Goal: Task Accomplishment & Management: Manage account settings

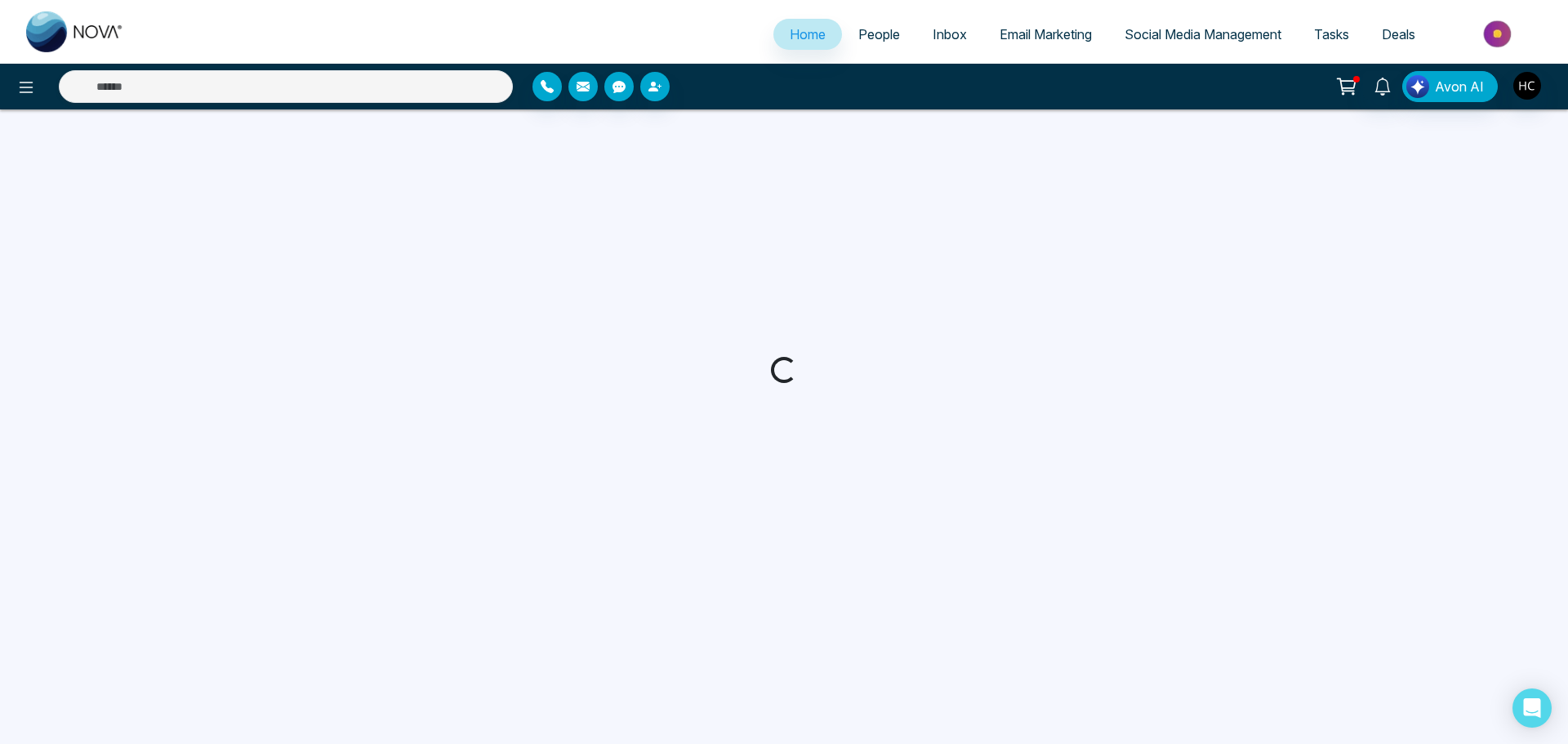
select select "*"
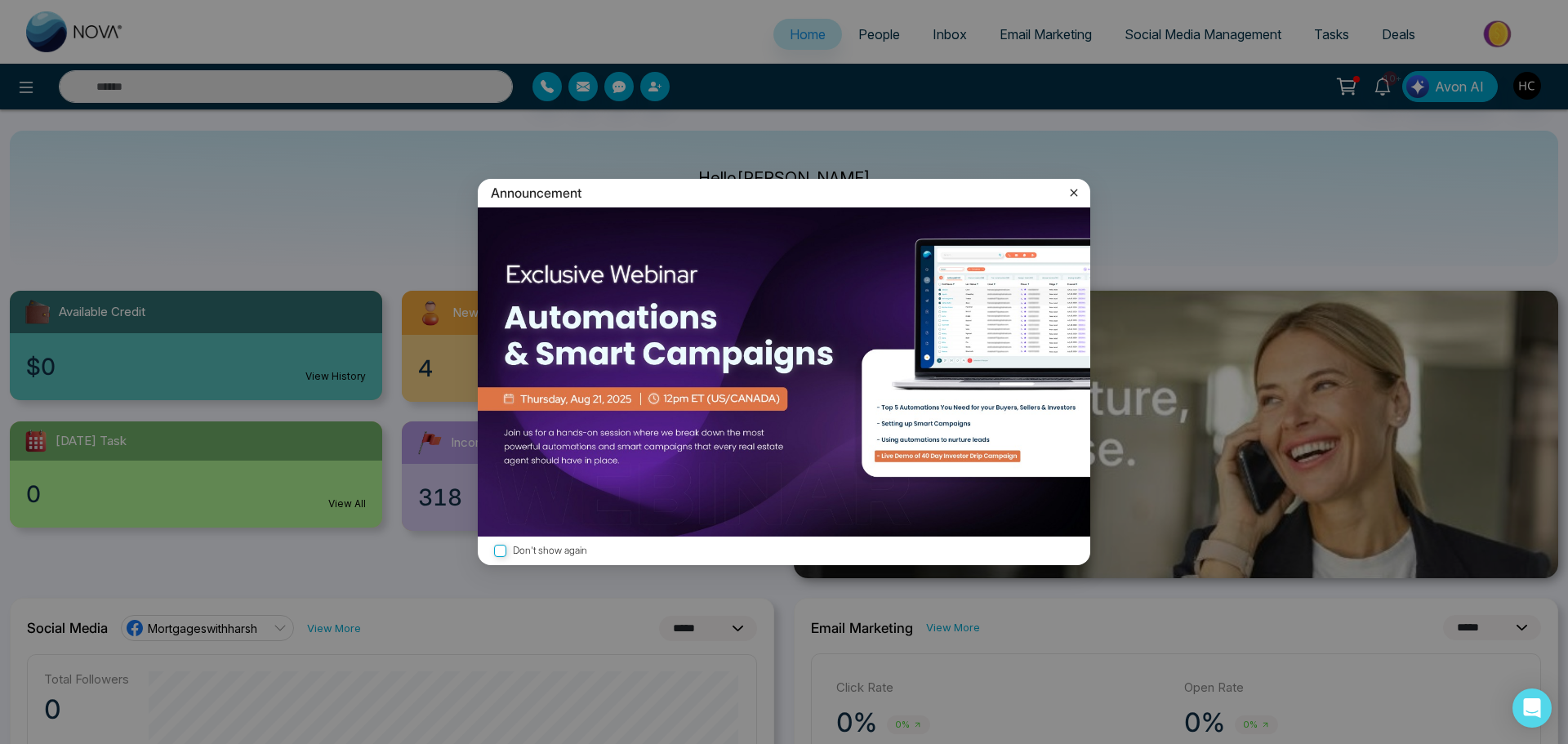
click at [1074, 193] on icon at bounding box center [1074, 193] width 7 height 7
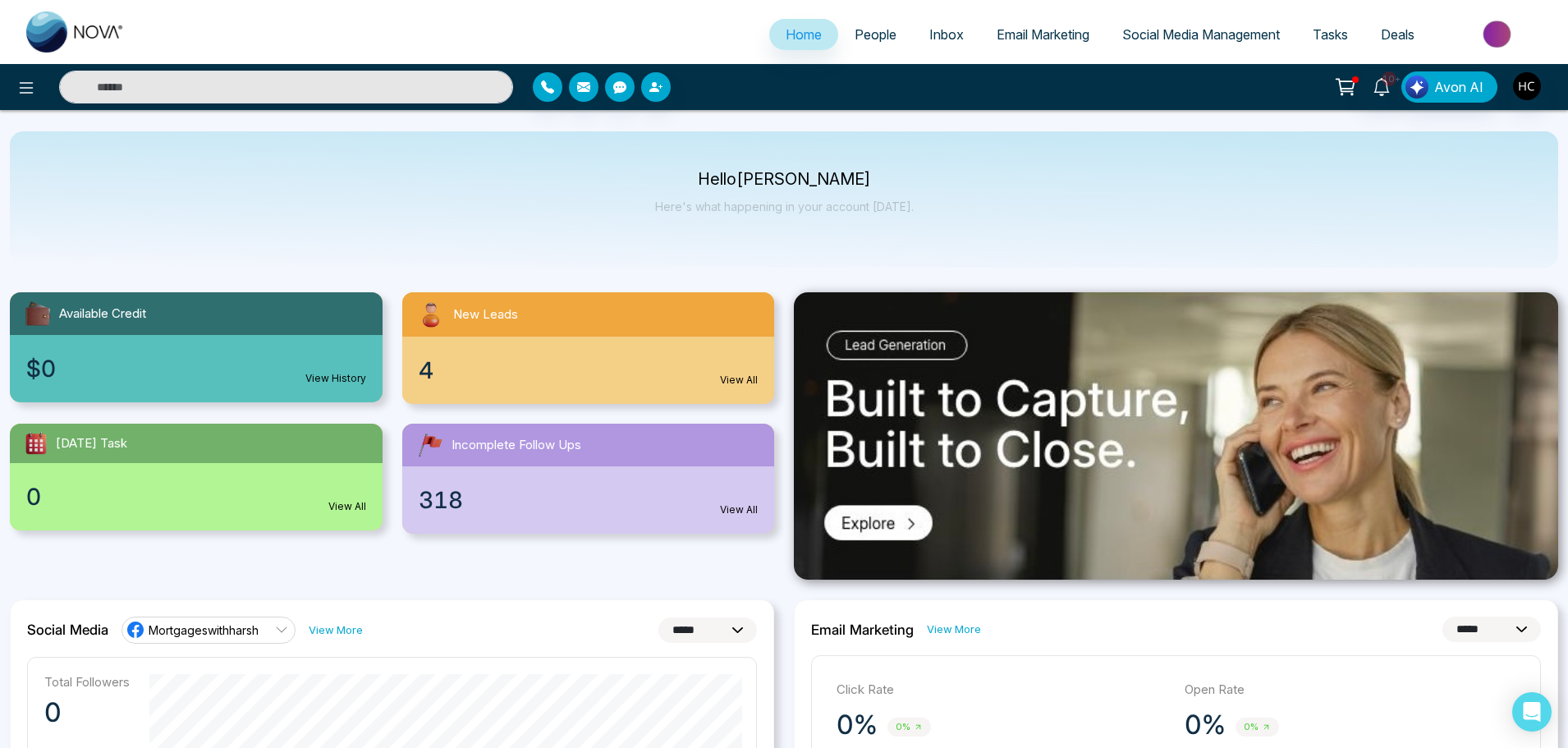
click at [868, 41] on span "People" at bounding box center [876, 34] width 42 height 17
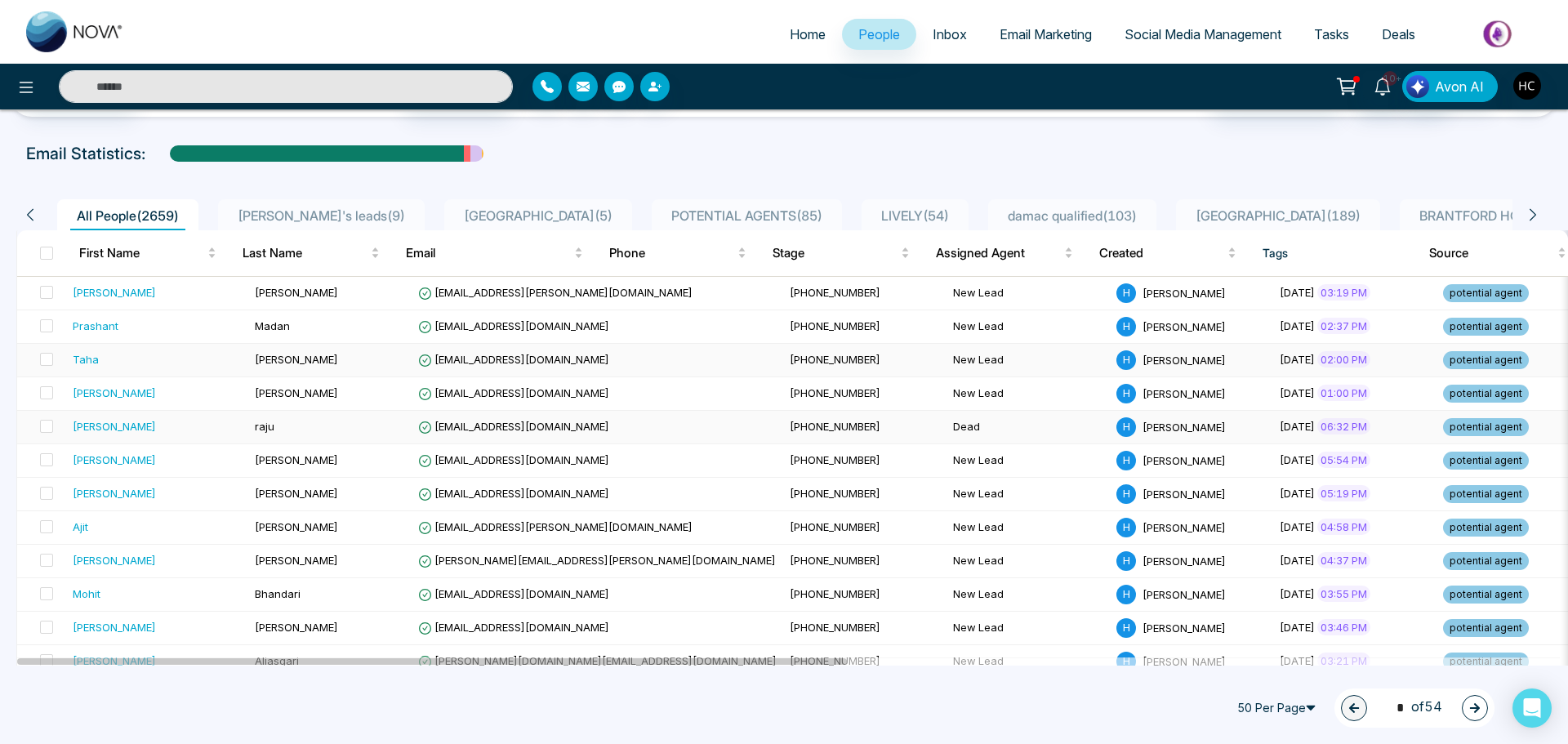
scroll to position [81, 0]
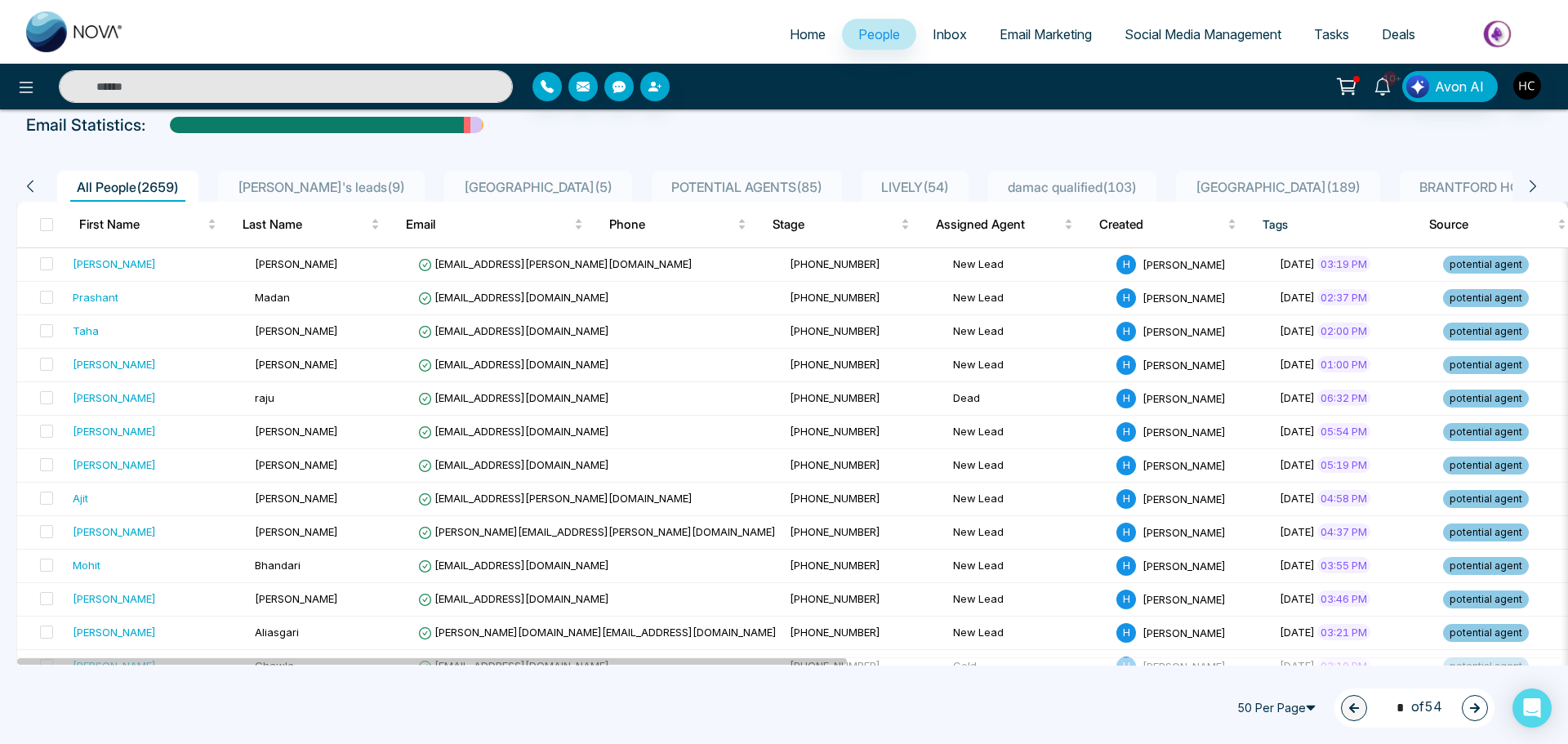
click at [697, 182] on span "POTENTIAL AGENTS ( 85 )" at bounding box center [747, 186] width 164 height 17
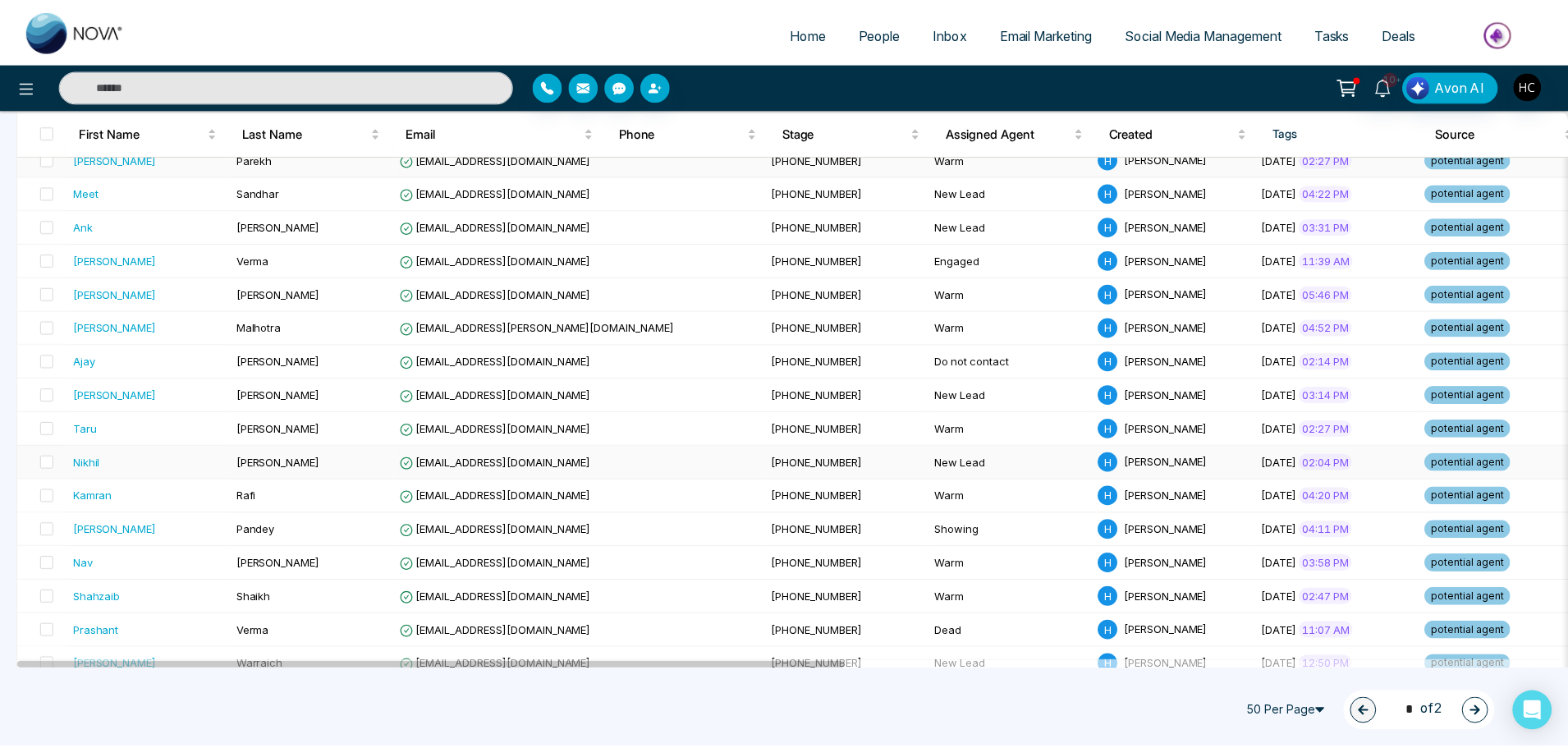
scroll to position [1067, 0]
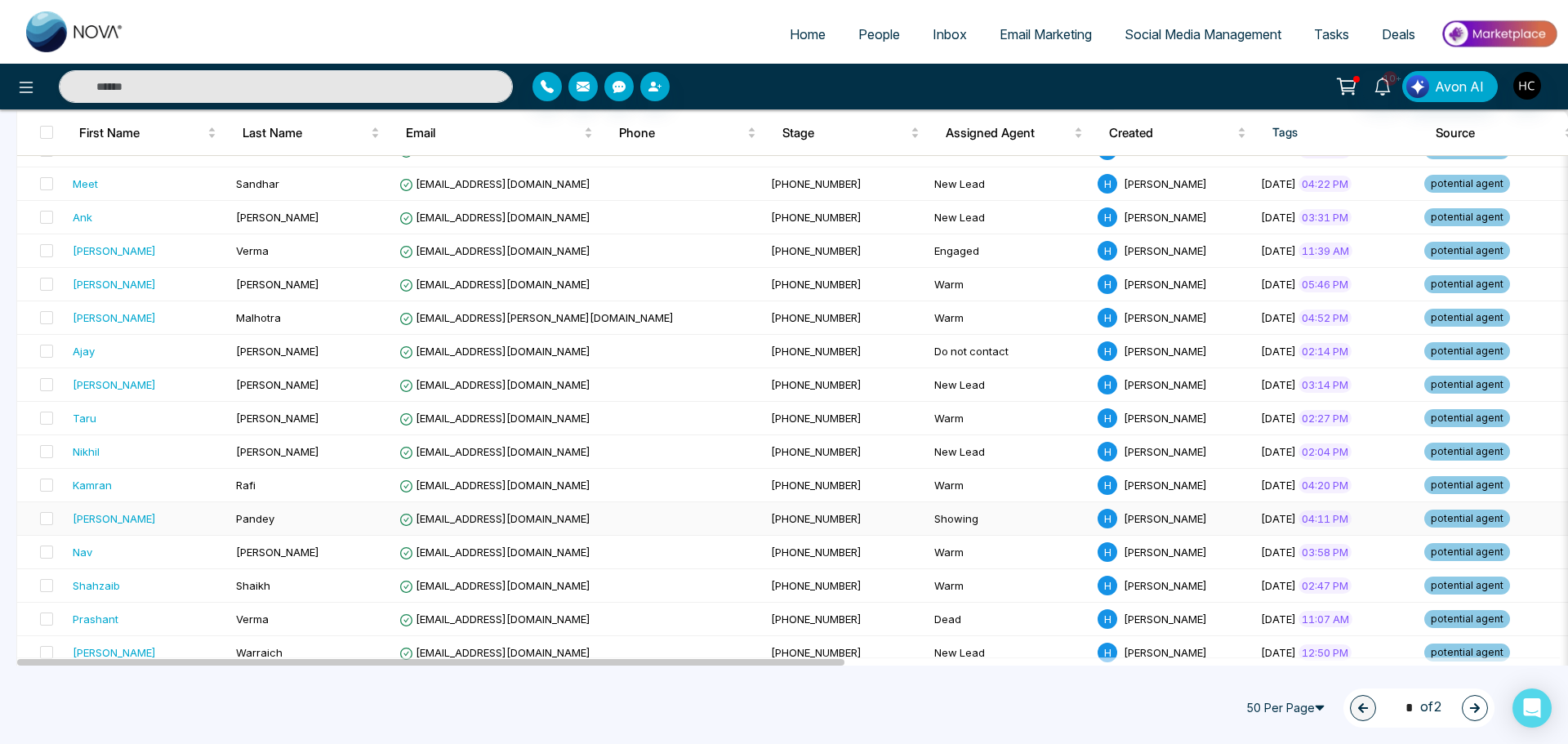
click at [159, 511] on div "[PERSON_NAME]" at bounding box center [148, 518] width 150 height 17
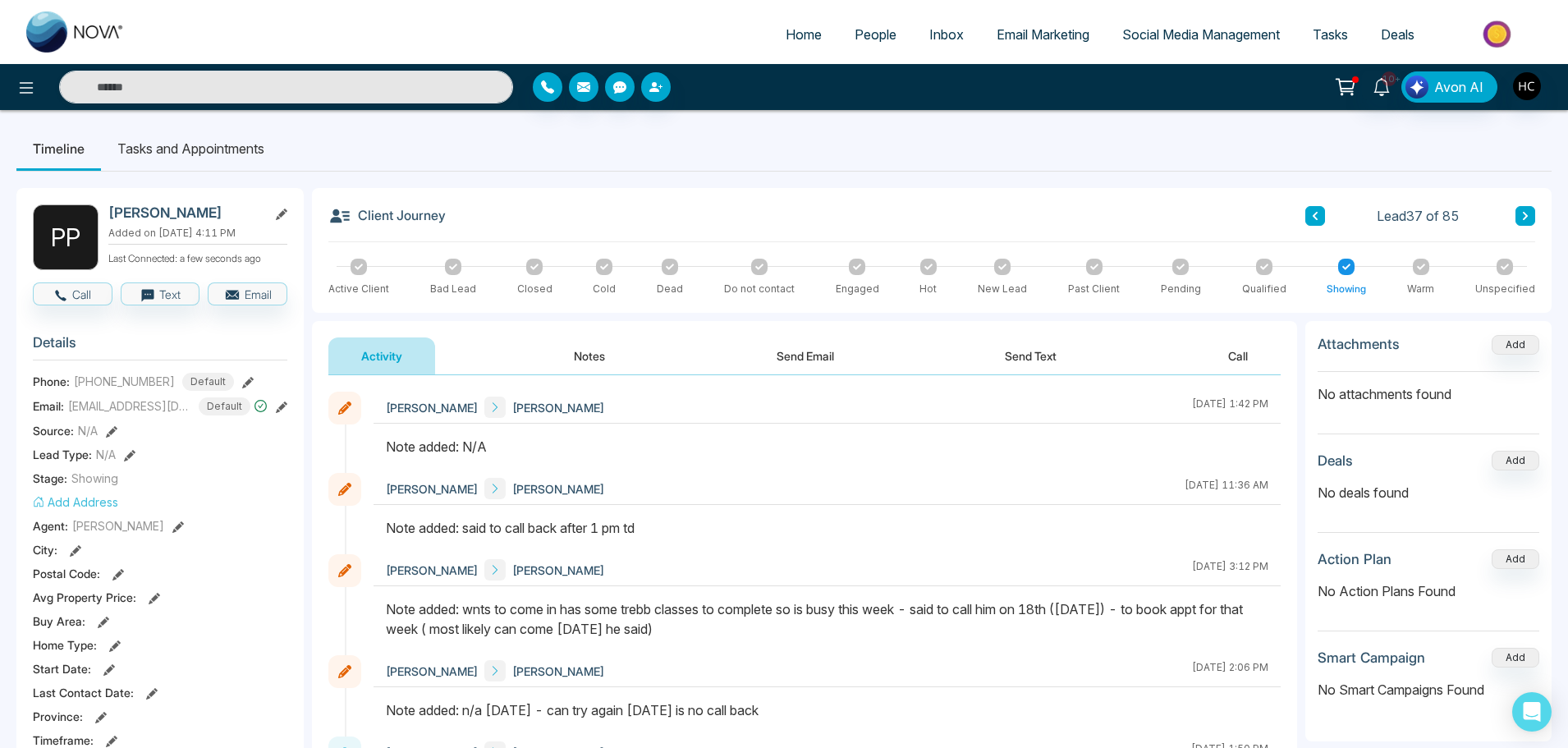
click at [580, 316] on div "Client Journey Lead 37 of 85 Active Client Bad Lead Closed Cold Dead Do not con…" at bounding box center [931, 759] width 1239 height 1140
click at [597, 345] on button "Notes" at bounding box center [589, 356] width 97 height 37
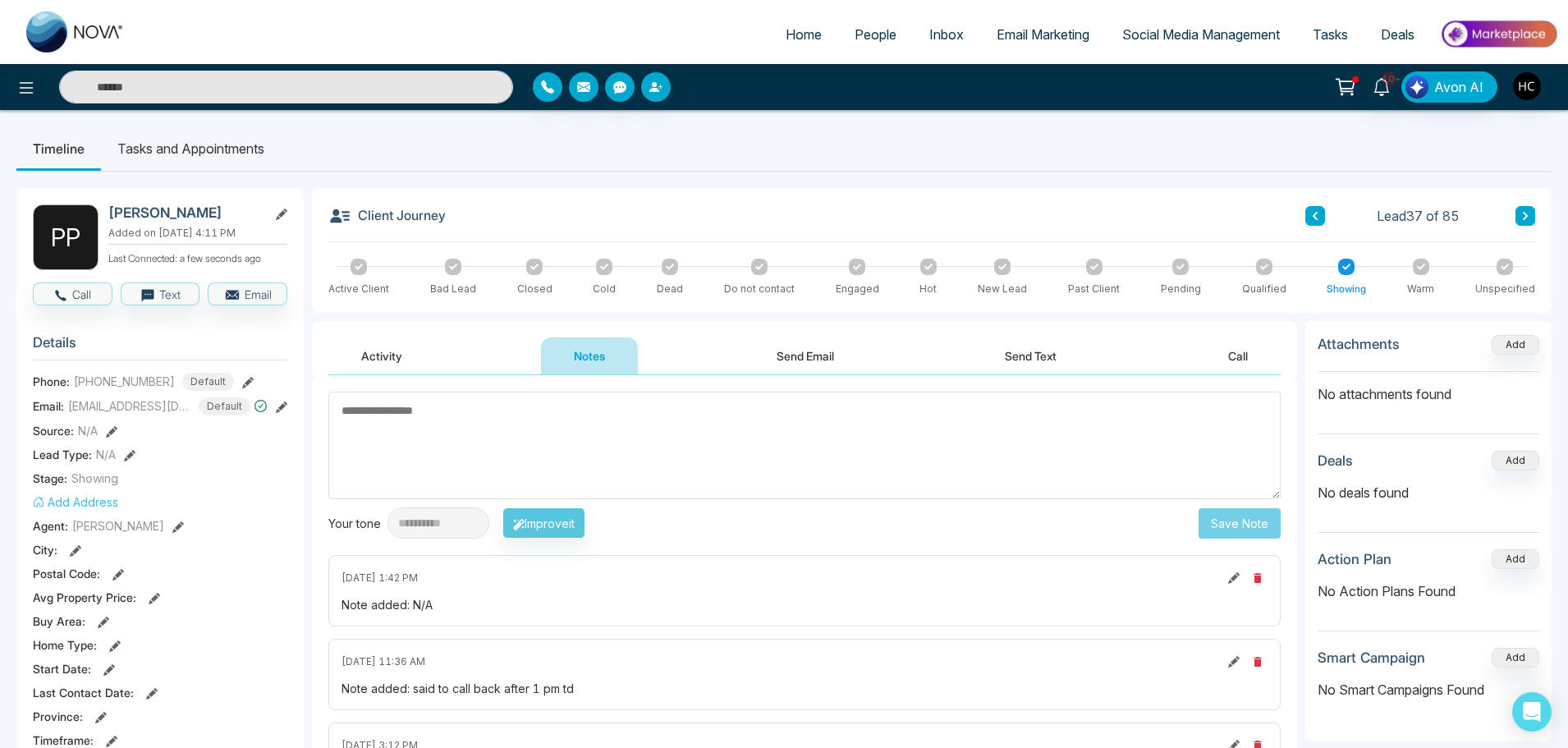
click at [547, 436] on textarea at bounding box center [804, 445] width 952 height 107
click at [710, 442] on textarea at bounding box center [804, 445] width 952 height 107
click at [522, 421] on textarea at bounding box center [804, 445] width 952 height 107
click at [645, 446] on textarea at bounding box center [804, 445] width 952 height 107
click at [798, 461] on textarea at bounding box center [804, 445] width 952 height 107
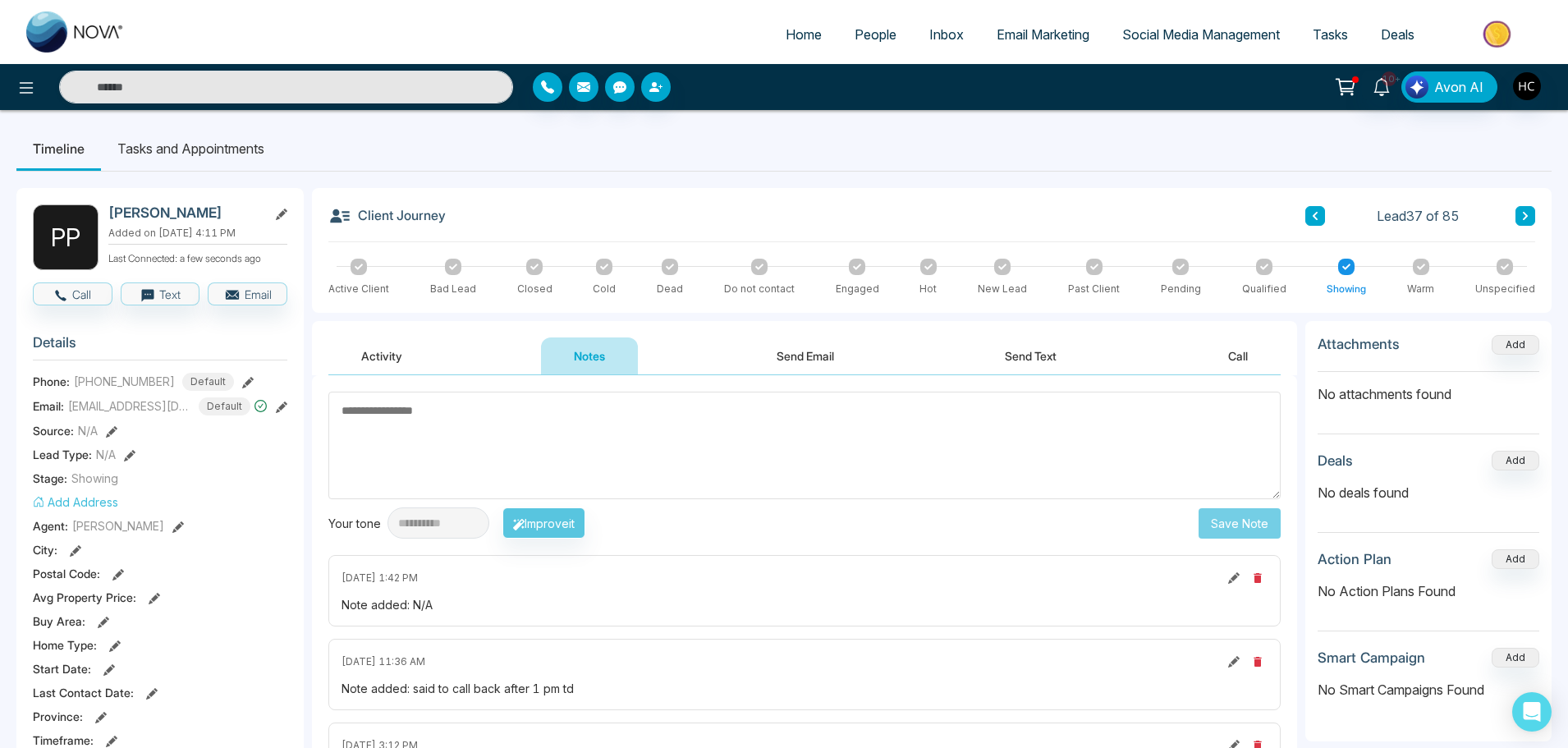
click at [759, 427] on textarea at bounding box center [804, 445] width 952 height 107
click at [527, 421] on textarea at bounding box center [804, 445] width 952 height 107
click at [363, 417] on textarea at bounding box center [804, 445] width 952 height 107
click at [572, 413] on textarea at bounding box center [804, 445] width 952 height 107
click at [670, 451] on textarea at bounding box center [804, 445] width 952 height 107
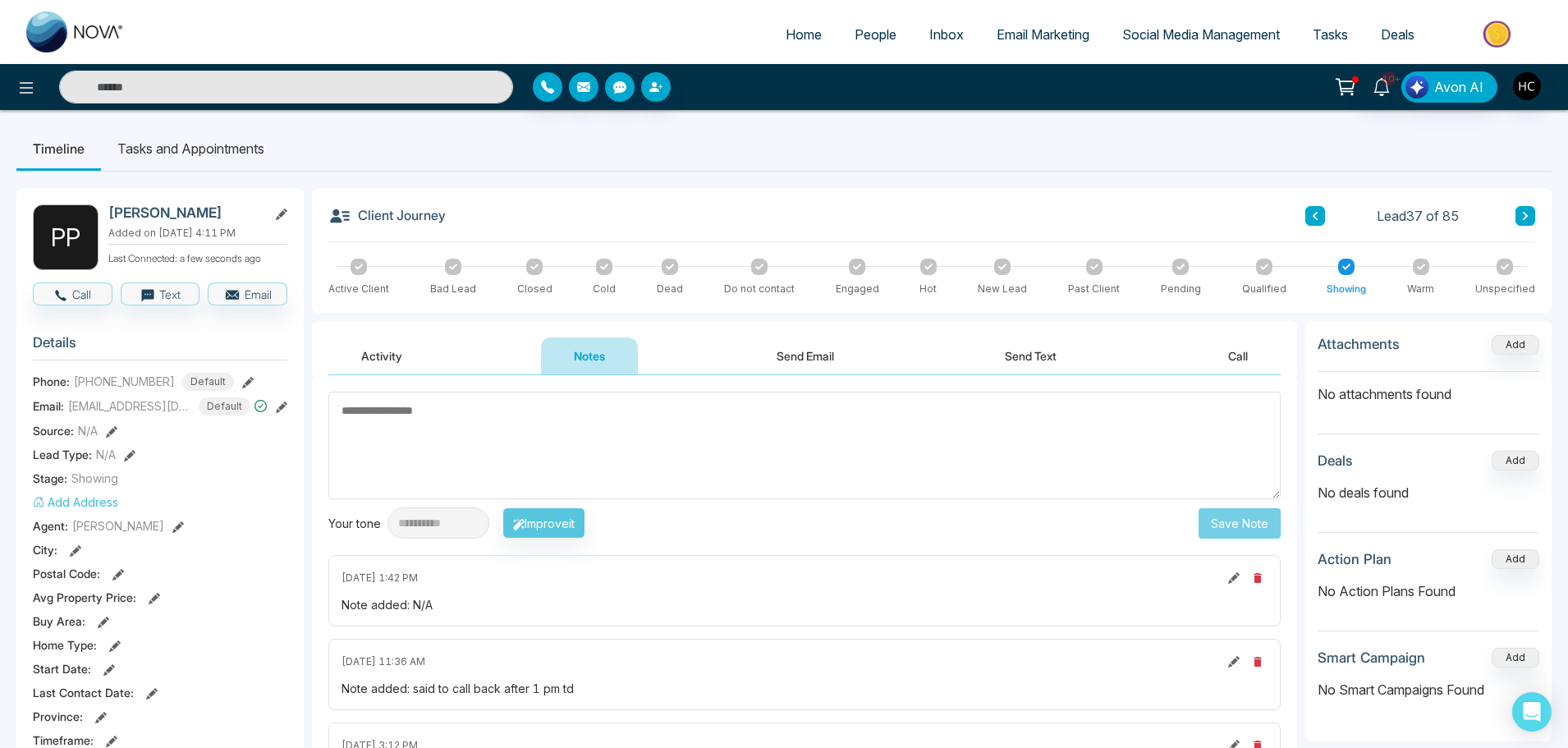
click at [647, 453] on textarea at bounding box center [804, 445] width 952 height 107
